Goal: Information Seeking & Learning: Learn about a topic

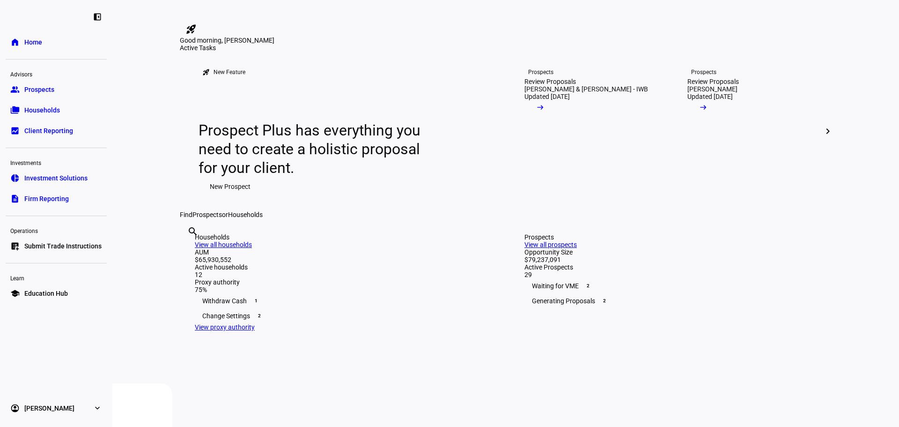
click at [40, 89] on span "Prospects" at bounding box center [39, 89] width 30 height 9
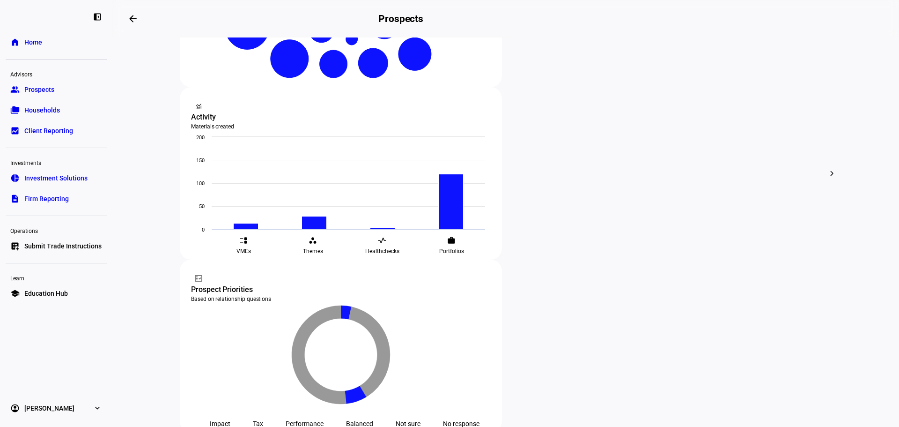
scroll to position [215, 0]
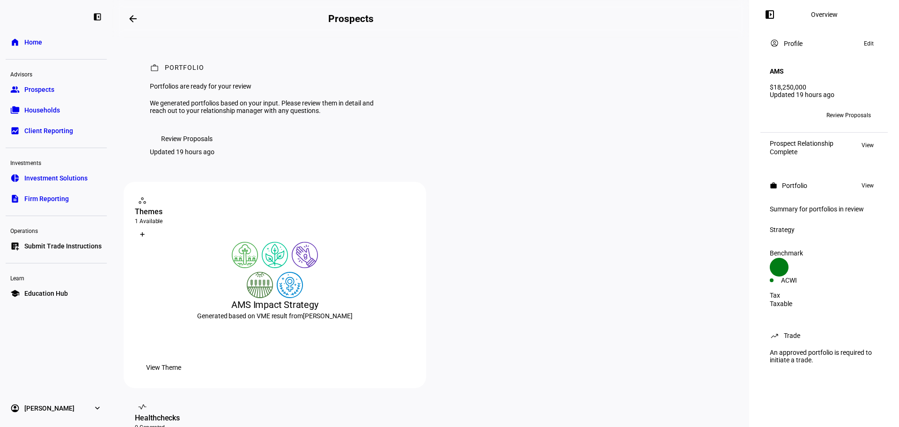
scroll to position [47, 0]
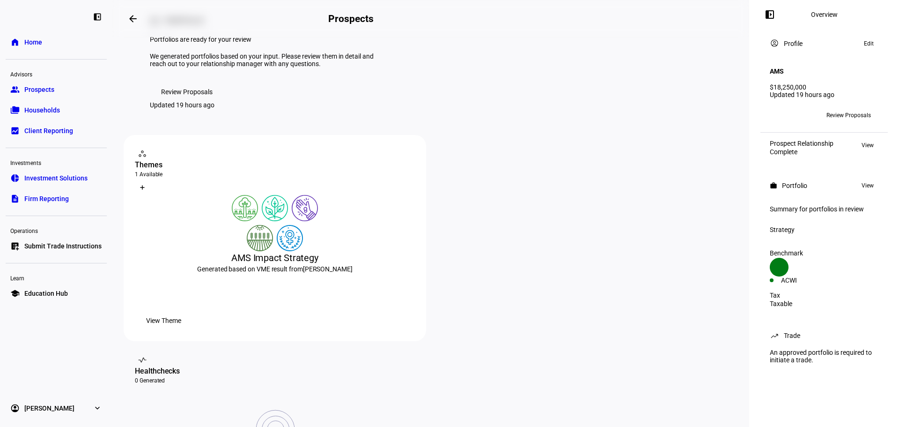
click at [198, 101] on span "Review Proposals" at bounding box center [187, 91] width 52 height 19
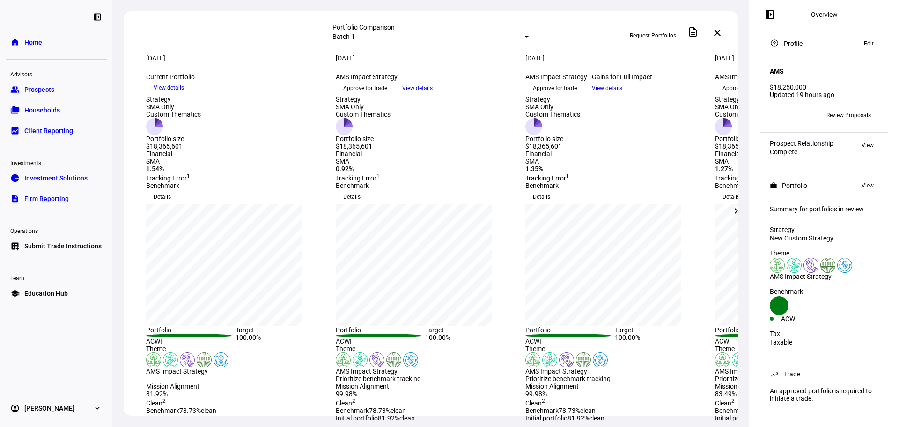
click at [733, 210] on mat-icon "chevron_right" at bounding box center [736, 210] width 11 height 11
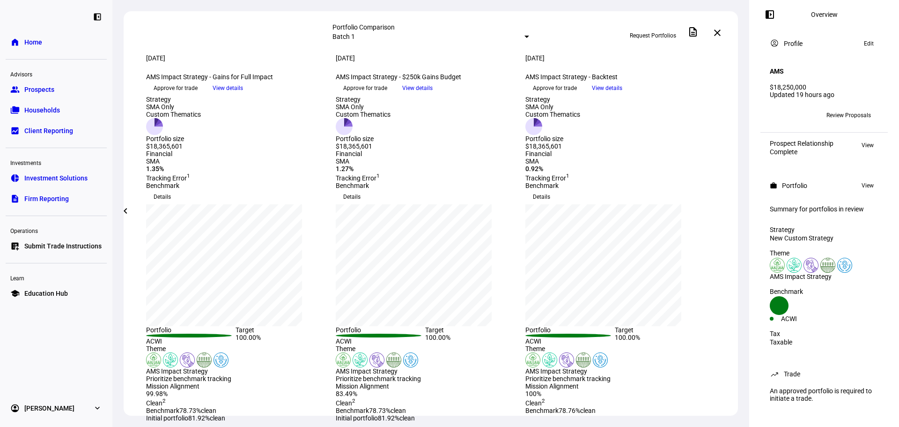
click at [133, 215] on span at bounding box center [125, 210] width 22 height 22
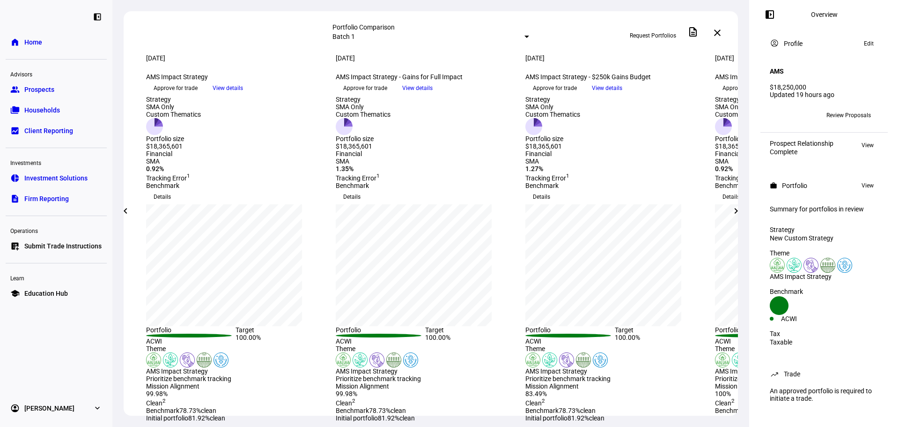
click at [243, 95] on span "View details" at bounding box center [228, 88] width 30 height 14
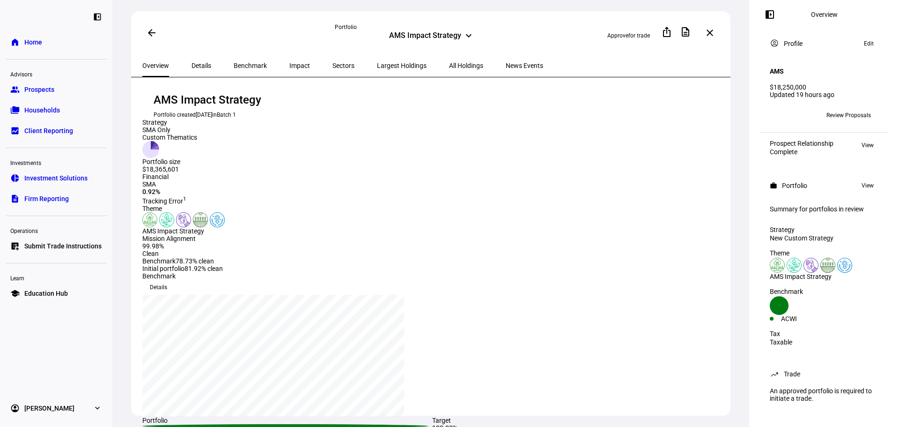
click at [155, 32] on span at bounding box center [151, 33] width 22 height 22
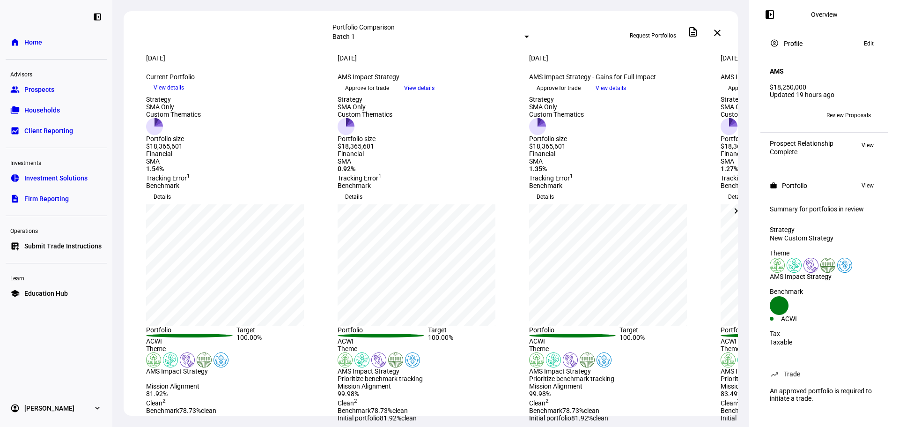
click at [731, 206] on mat-icon "chevron_right" at bounding box center [736, 210] width 11 height 11
click at [626, 95] on span "View details" at bounding box center [611, 88] width 30 height 14
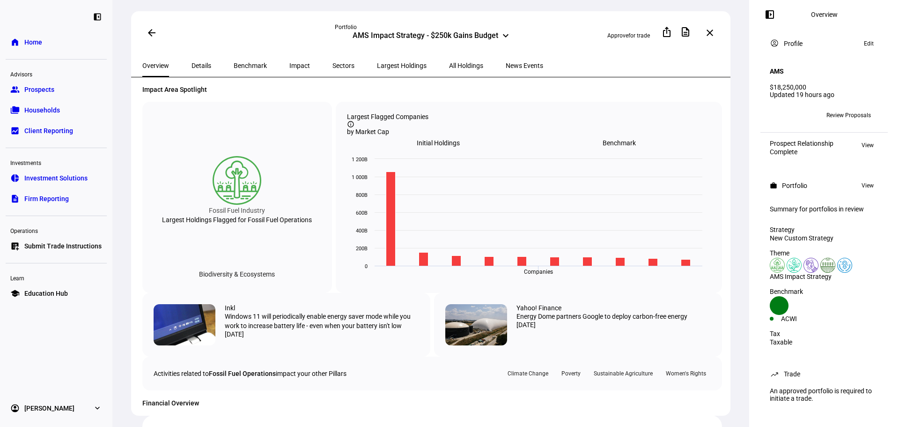
scroll to position [375, 0]
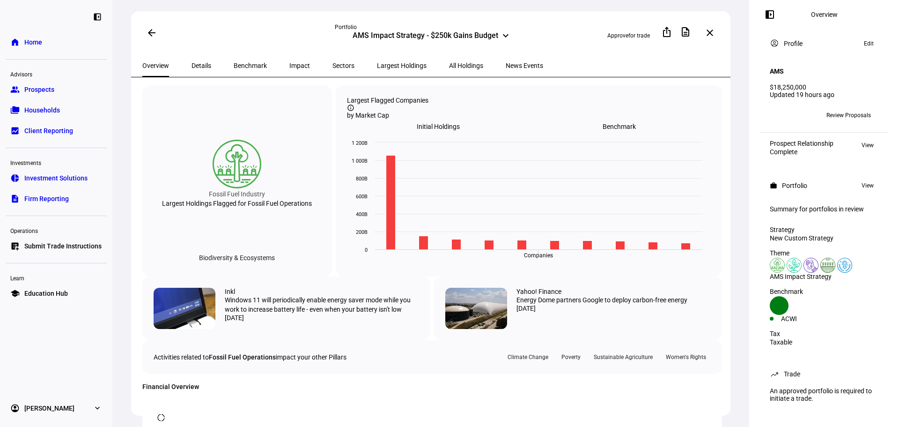
click at [460, 130] on span "Initial Holdings" at bounding box center [438, 126] width 43 height 7
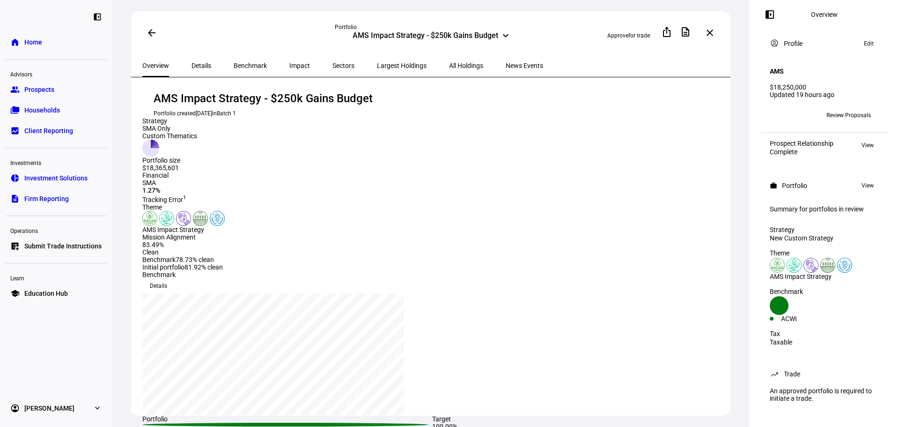
scroll to position [0, 0]
click at [199, 65] on span "Details" at bounding box center [202, 65] width 20 height 7
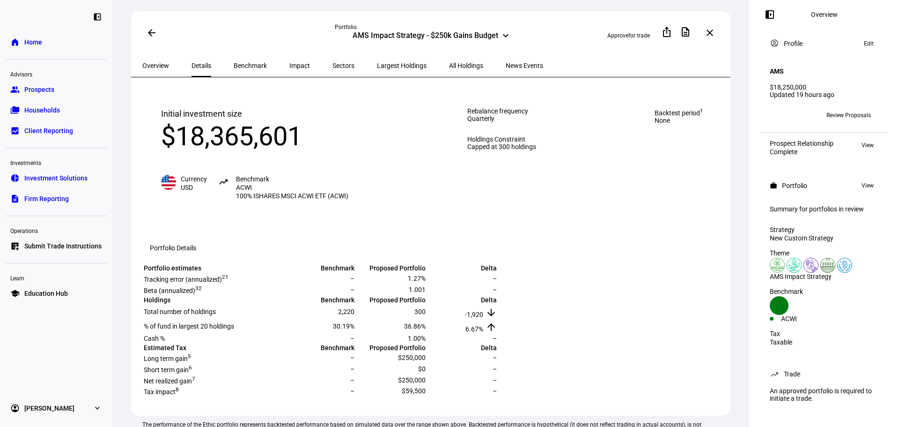
click at [234, 68] on span "Benchmark" at bounding box center [250, 65] width 33 height 22
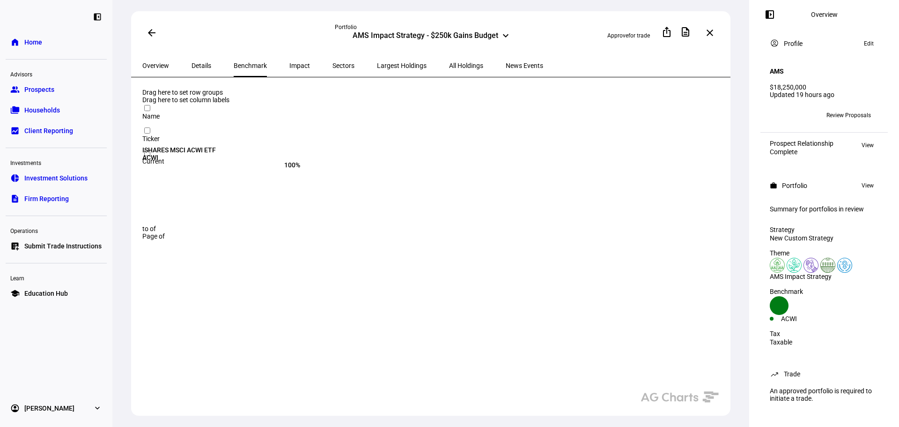
click at [289, 66] on span "Impact" at bounding box center [299, 65] width 21 height 7
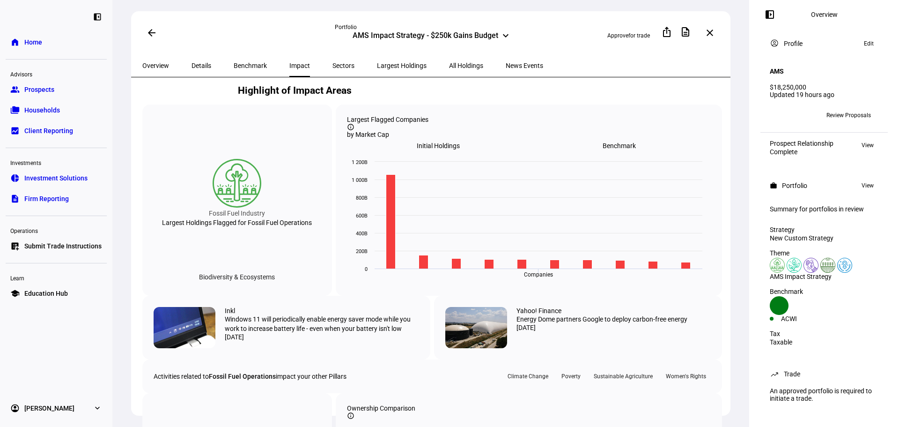
scroll to position [609, 0]
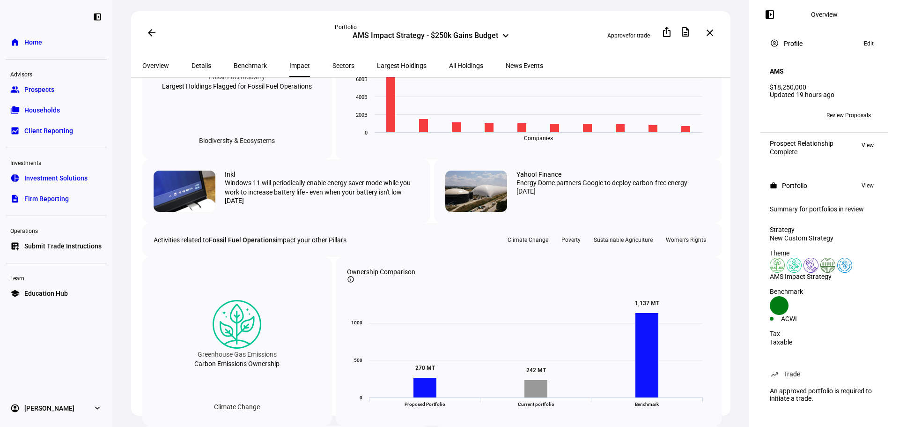
click at [529, 16] on div "Initial Holdings" at bounding box center [438, 9] width 181 height 13
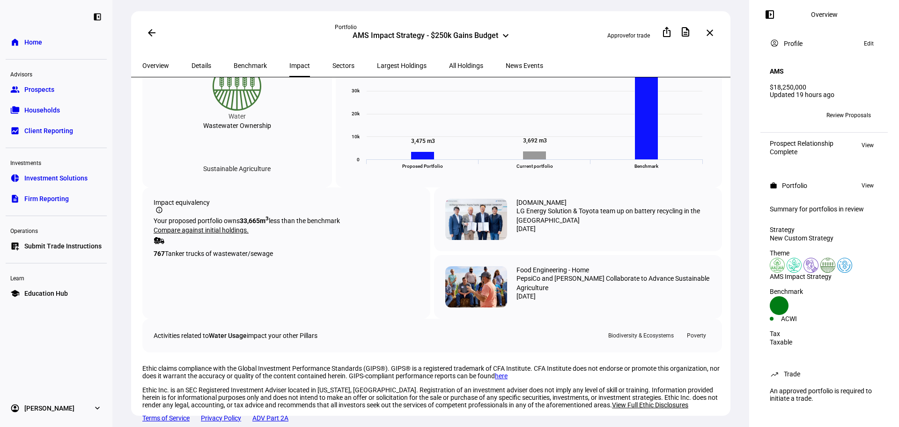
scroll to position [1801, 0]
click at [332, 64] on span "Sectors" at bounding box center [343, 65] width 22 height 7
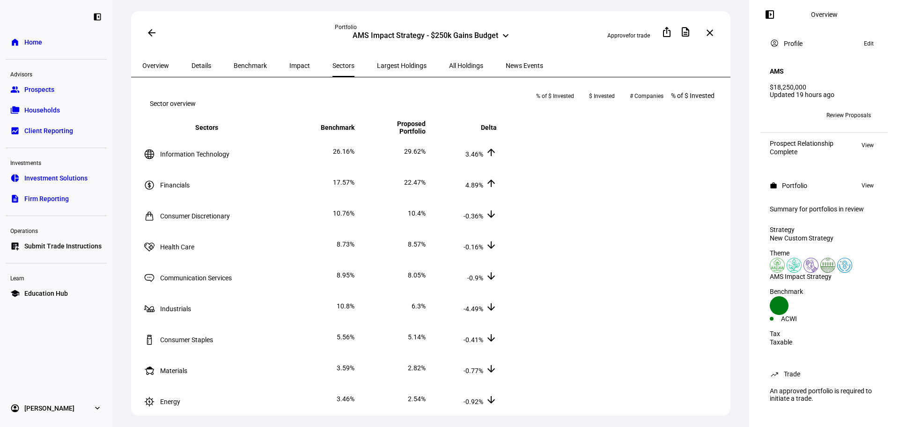
click at [377, 64] on span "Largest Holdings" at bounding box center [402, 65] width 50 height 7
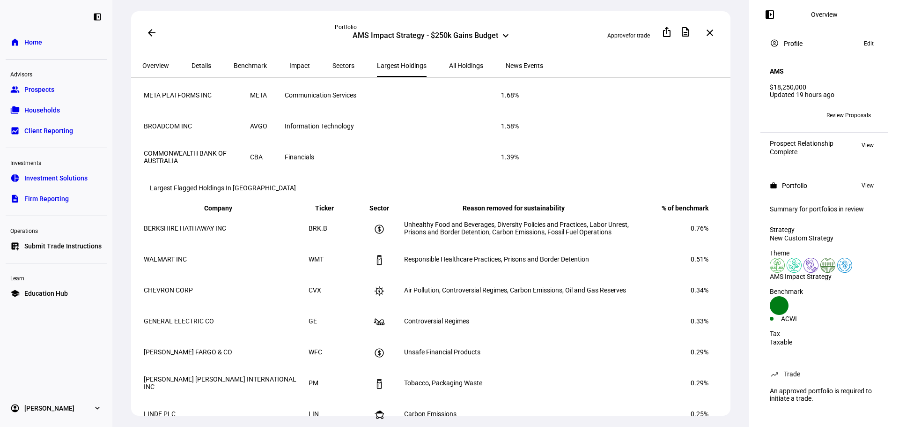
scroll to position [142, 0]
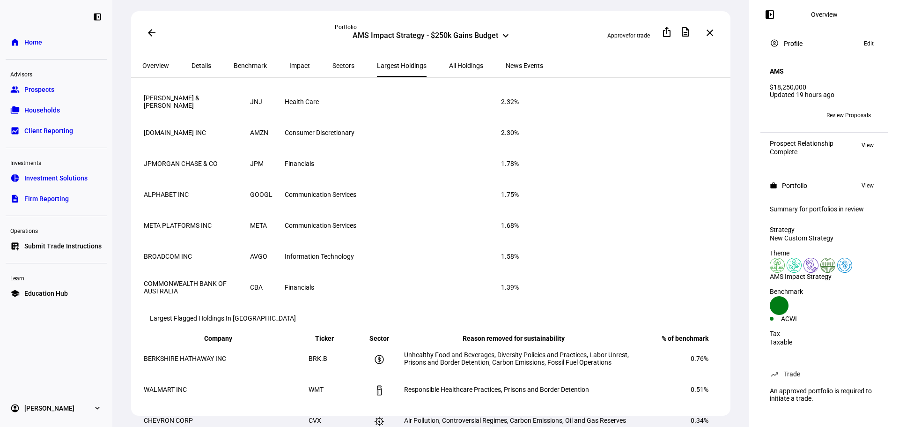
click at [449, 64] on span "All Holdings" at bounding box center [466, 65] width 34 height 7
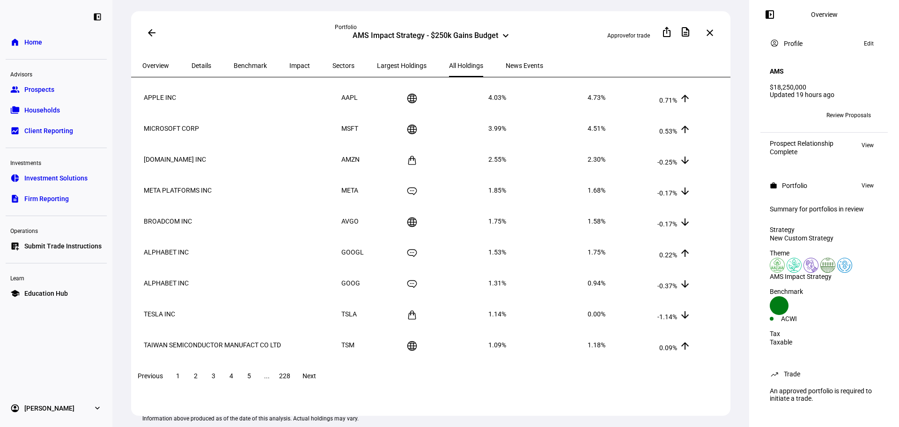
scroll to position [94, 0]
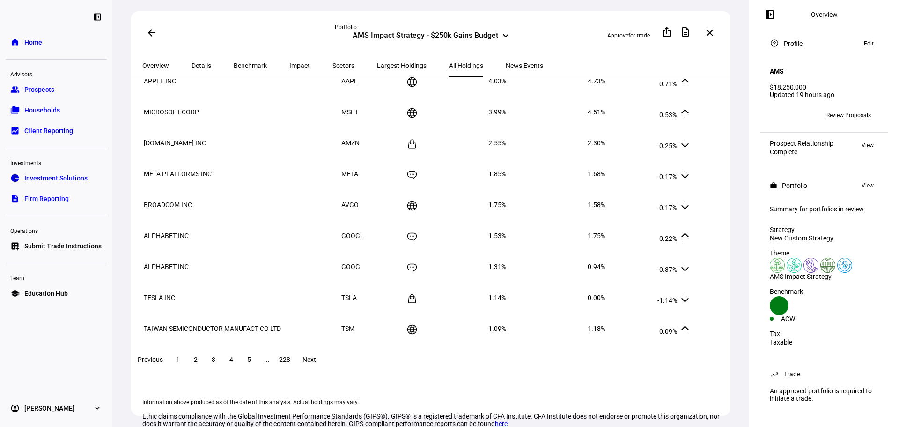
click at [324, 367] on span at bounding box center [309, 359] width 30 height 22
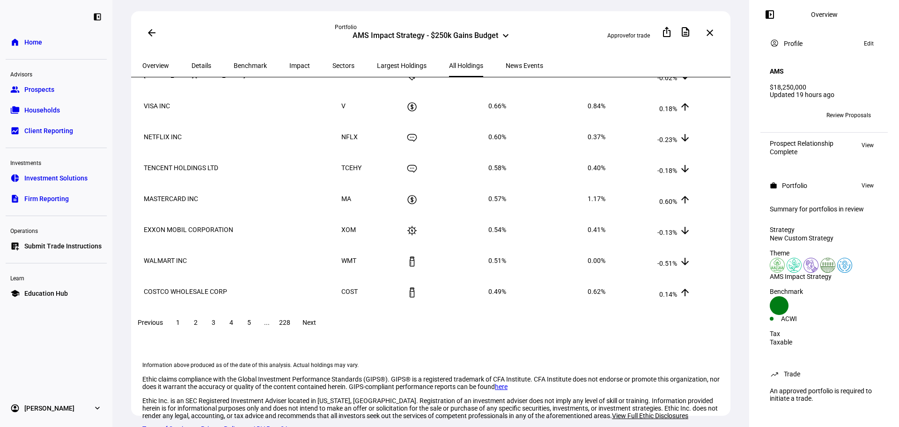
scroll to position [140, 0]
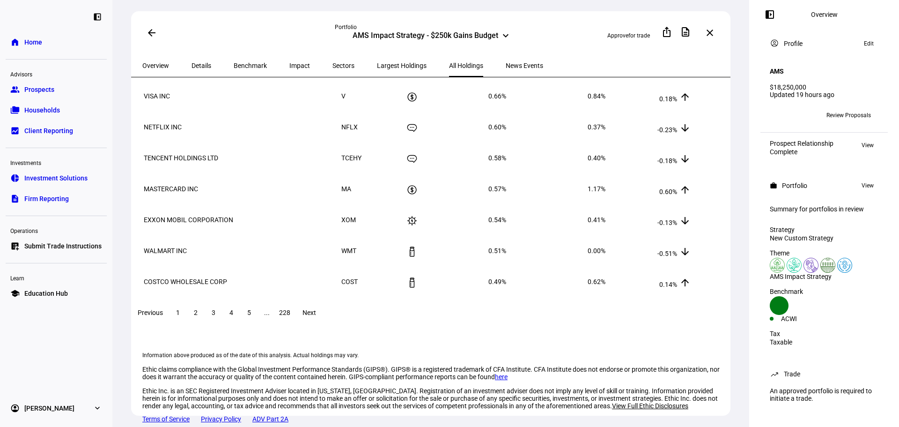
click at [316, 316] on span "Next" at bounding box center [310, 312] width 14 height 7
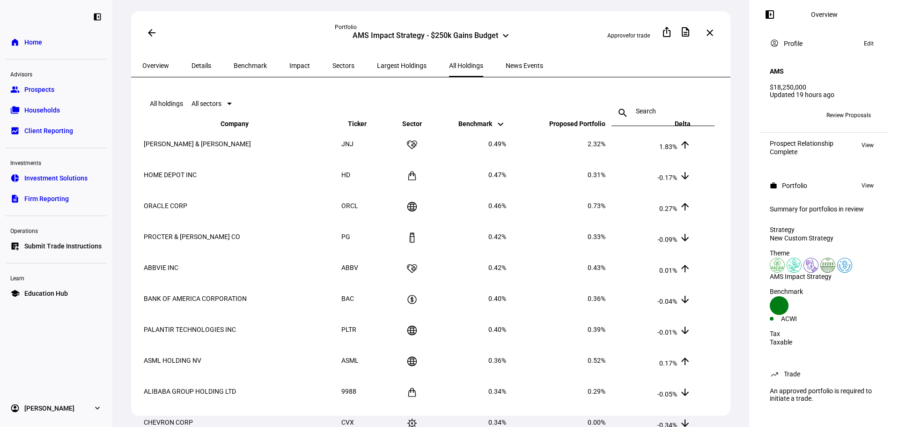
click at [151, 30] on mat-icon "arrow_back" at bounding box center [151, 32] width 11 height 11
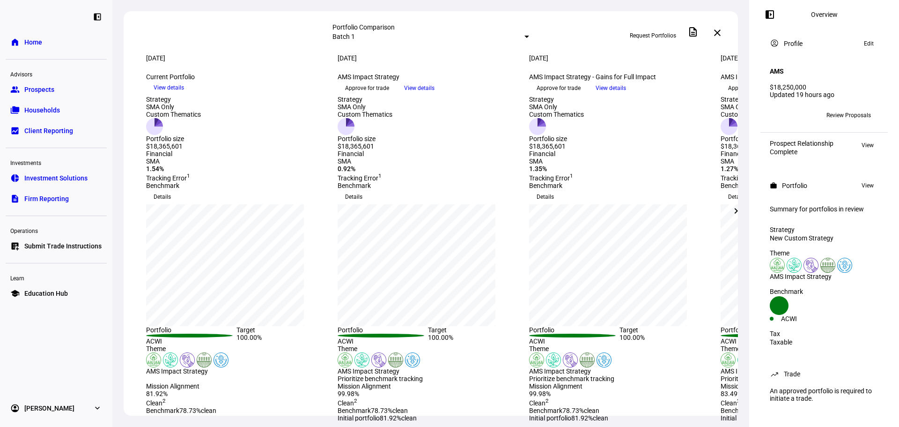
click at [735, 208] on mat-icon "chevron_right" at bounding box center [736, 210] width 11 height 11
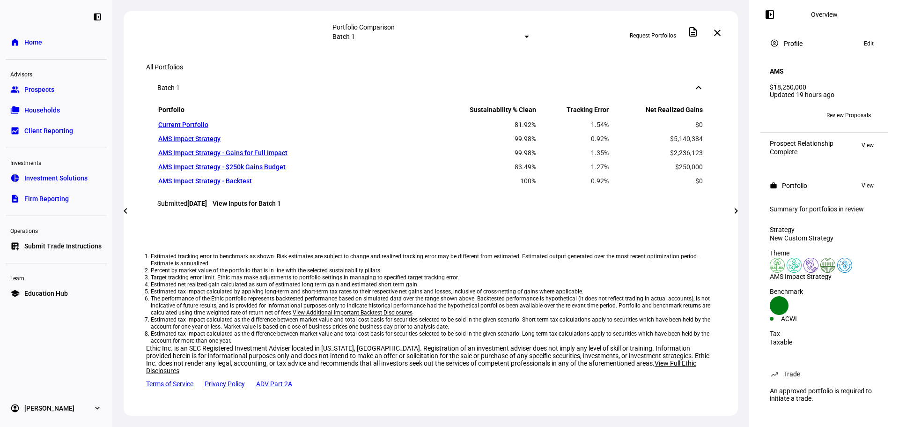
scroll to position [698, 0]
